Goal: Task Accomplishment & Management: Manage account settings

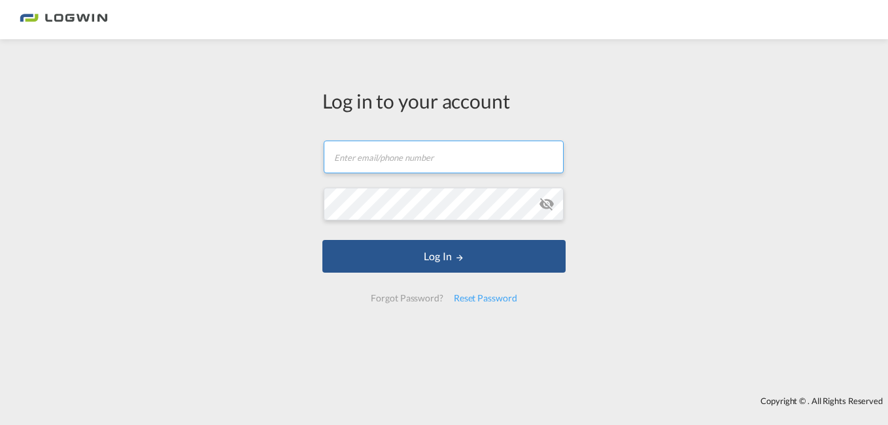
click at [380, 162] on input "text" at bounding box center [444, 157] width 240 height 33
type input "[PERSON_NAME][EMAIL_ADDRESS][PERSON_NAME][DOMAIN_NAME]"
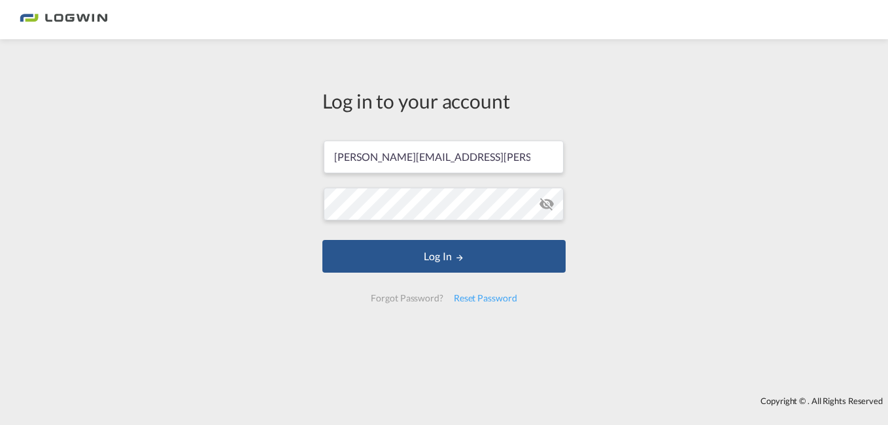
click at [548, 201] on md-icon "icon-eye-off" at bounding box center [547, 204] width 16 height 16
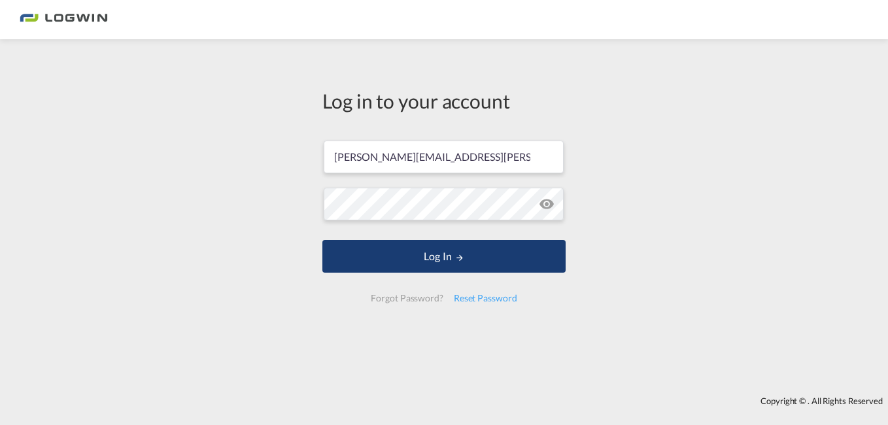
click at [447, 262] on button "Log In" at bounding box center [444, 256] width 243 height 33
